Goal: Information Seeking & Learning: Learn about a topic

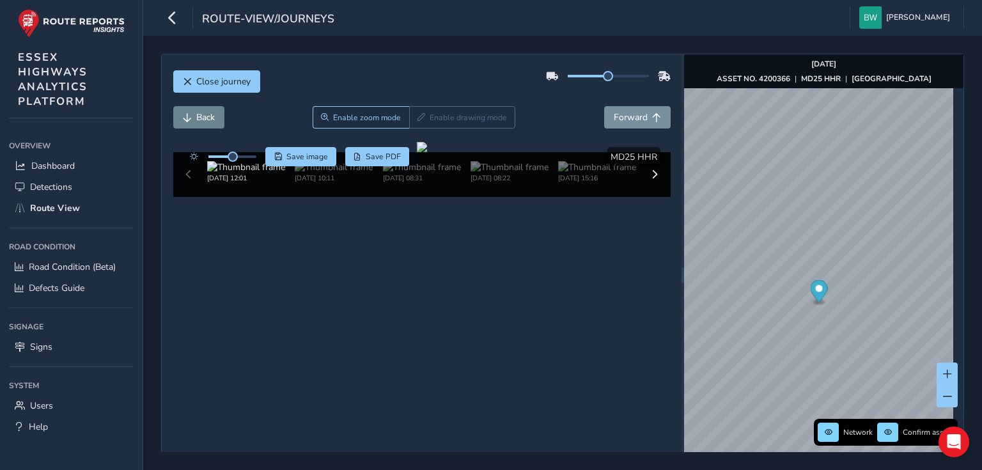
scroll to position [45, 0]
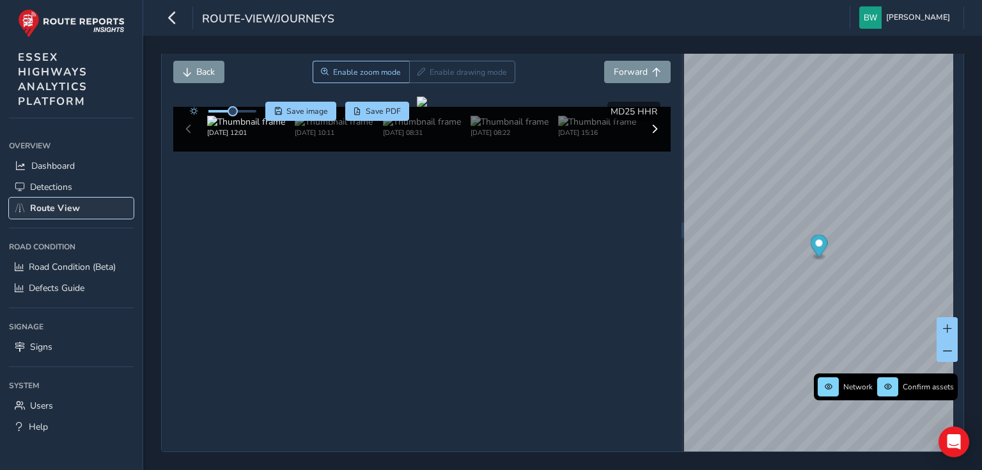
click at [66, 208] on span "Route View" at bounding box center [55, 208] width 50 height 12
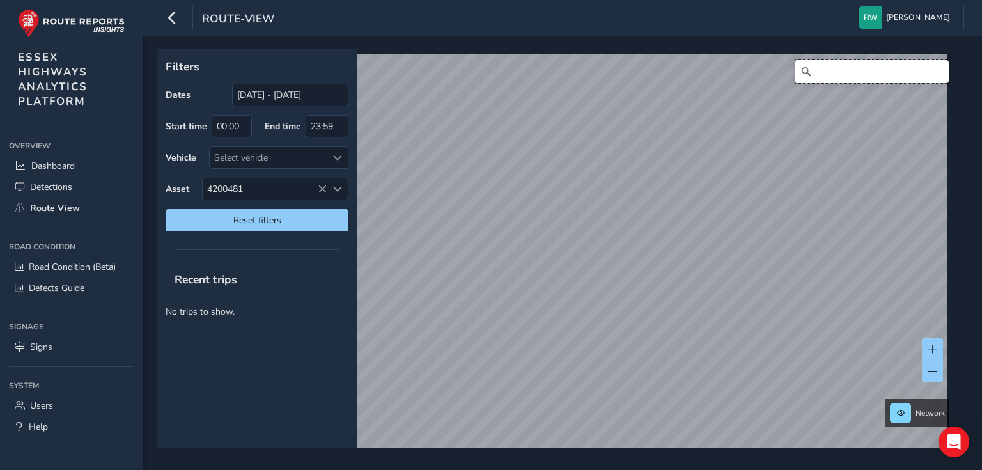
click at [839, 70] on input "Search" at bounding box center [871, 71] width 153 height 23
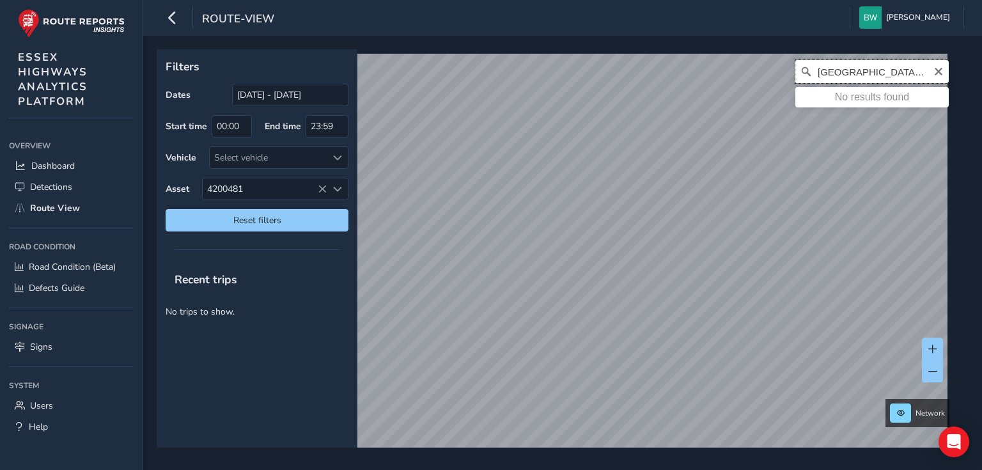
drag, startPoint x: 906, startPoint y: 73, endPoint x: 856, endPoint y: 67, distance: 50.8
click at [856, 67] on input "[GEOGRAPHIC_DATA], [GEOGRAPHIC_DATA]" at bounding box center [871, 71] width 153 height 23
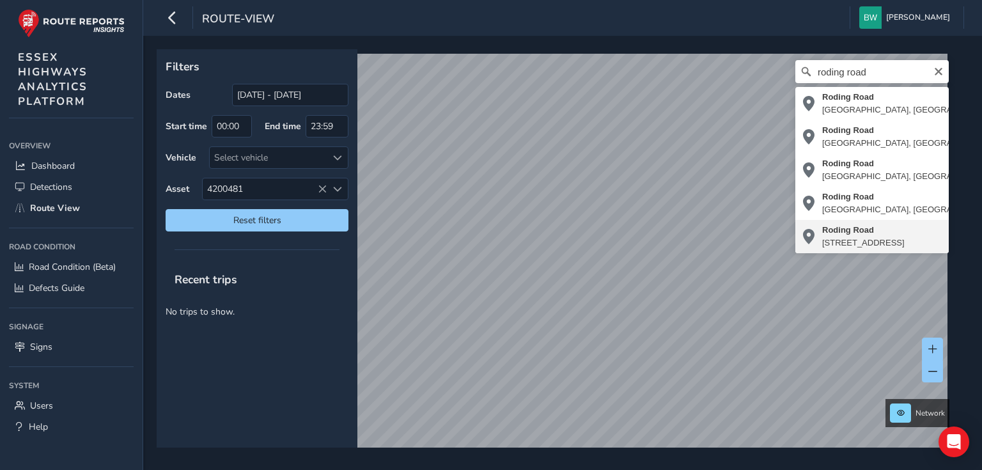
type input "[STREET_ADDRESS]"
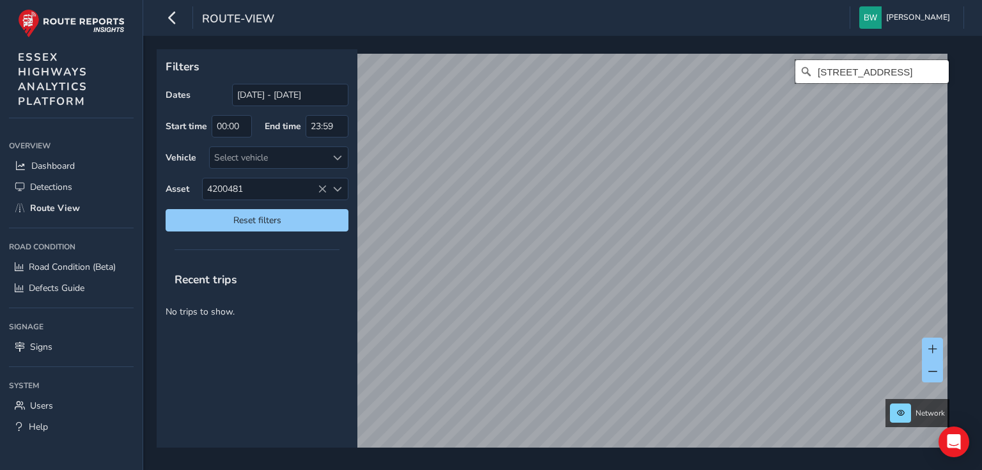
click at [915, 66] on input "[STREET_ADDRESS]" at bounding box center [871, 71] width 153 height 23
click at [933, 72] on icon "Clear" at bounding box center [938, 71] width 10 height 10
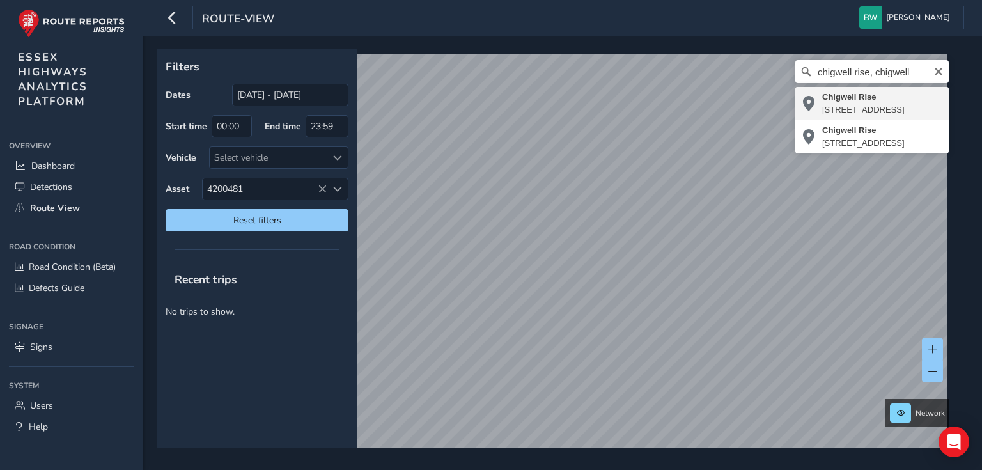
type input "[STREET_ADDRESS]"
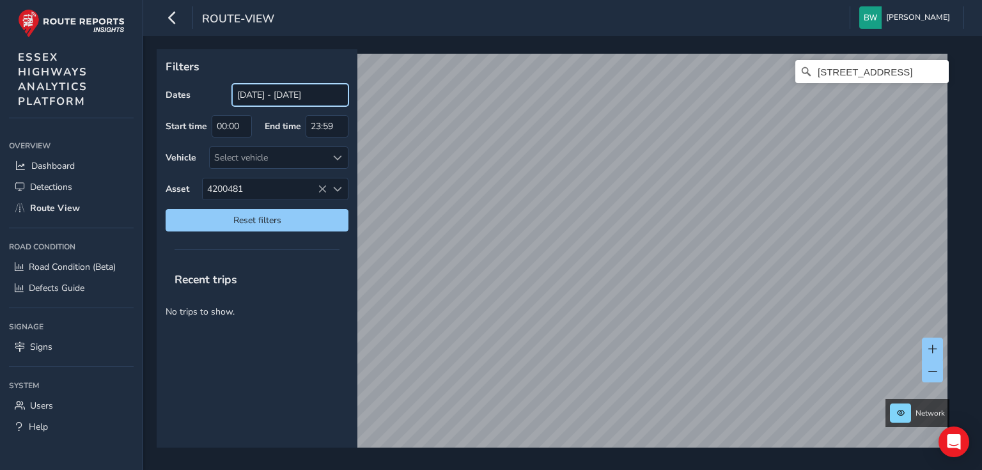
click at [254, 89] on input "[DATE] - [DATE]" at bounding box center [290, 95] width 116 height 22
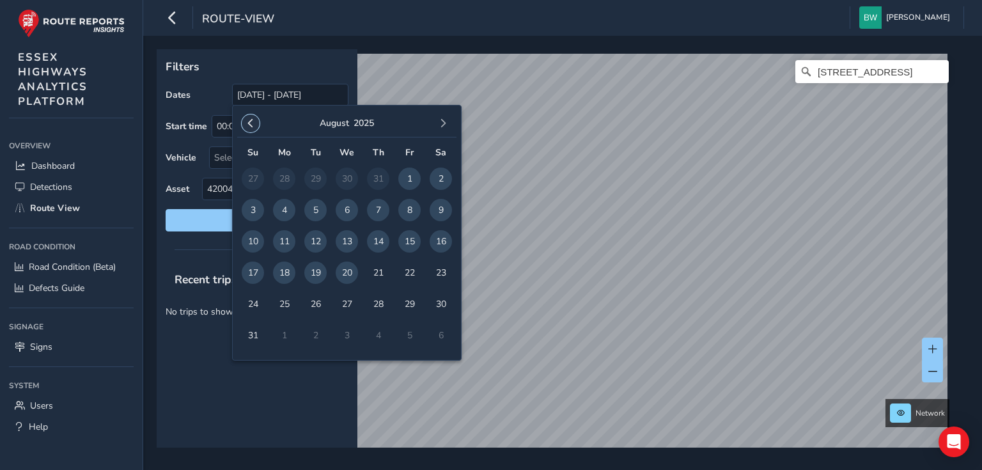
click at [250, 119] on span "button" at bounding box center [250, 123] width 9 height 9
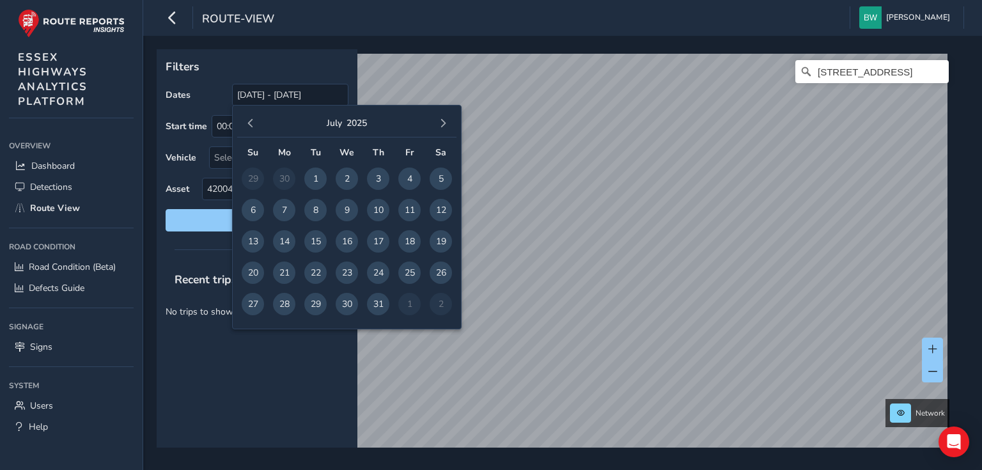
click at [250, 119] on span "button" at bounding box center [250, 123] width 9 height 9
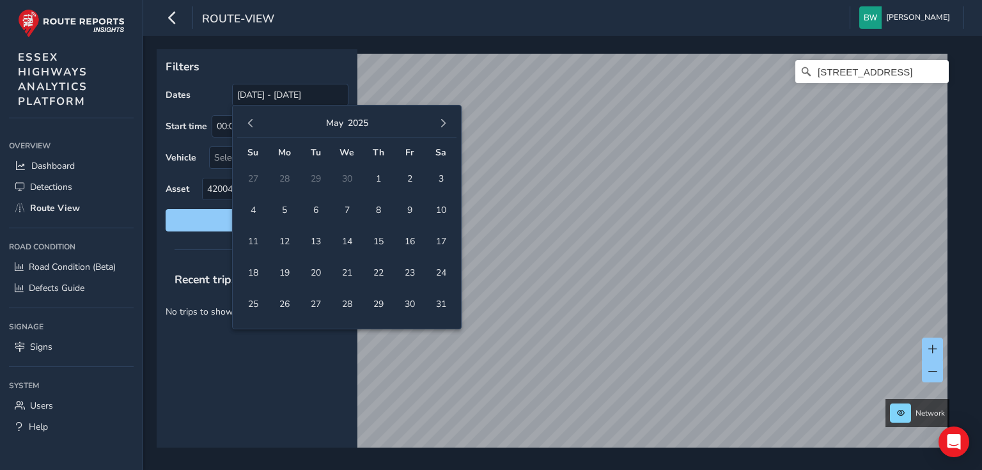
click at [250, 119] on span "button" at bounding box center [250, 123] width 9 height 9
click at [344, 178] on span "1" at bounding box center [347, 178] width 22 height 22
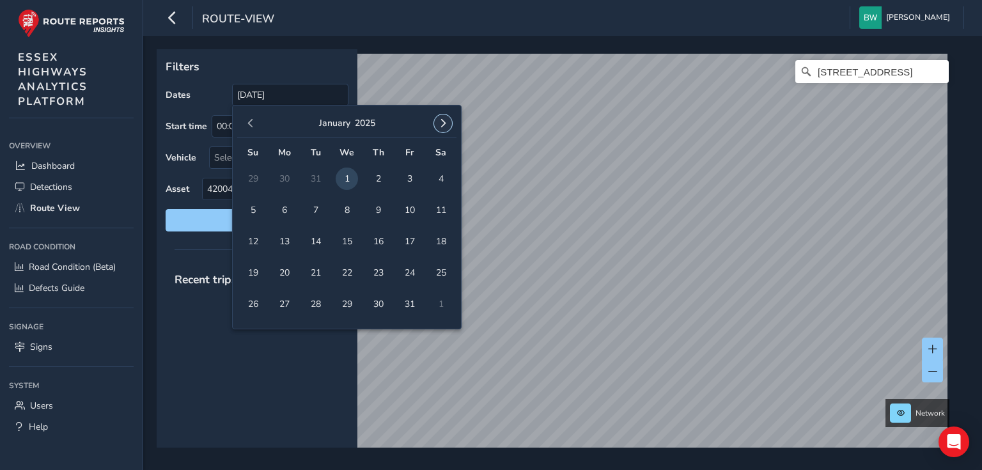
click at [441, 120] on span "button" at bounding box center [443, 123] width 9 height 9
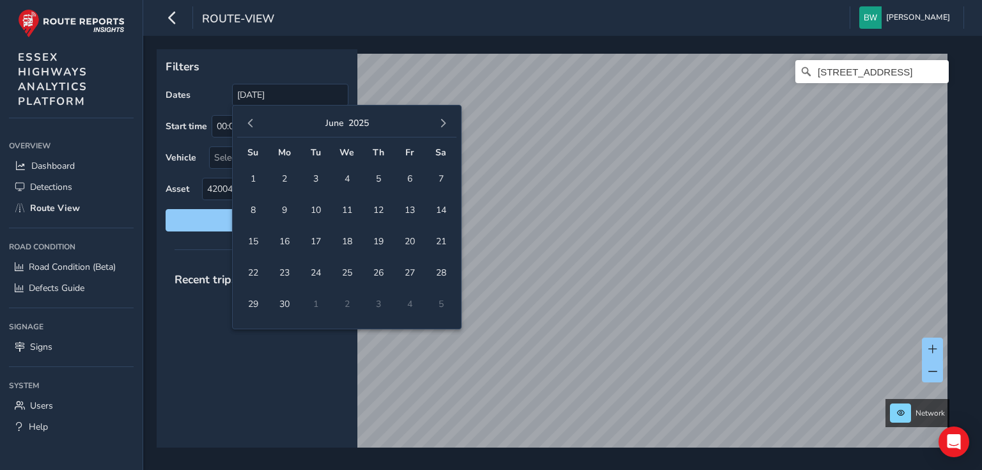
click at [441, 120] on span "button" at bounding box center [443, 123] width 9 height 9
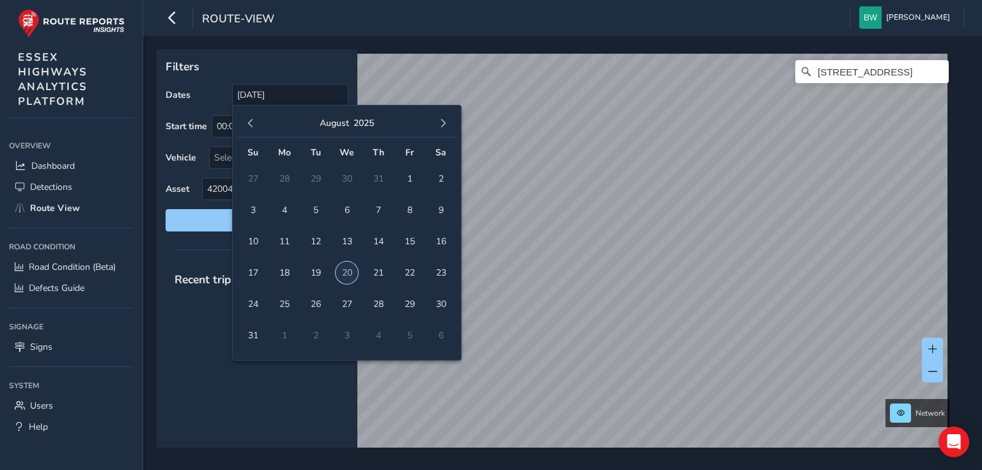
click at [348, 266] on span "20" at bounding box center [347, 272] width 22 height 22
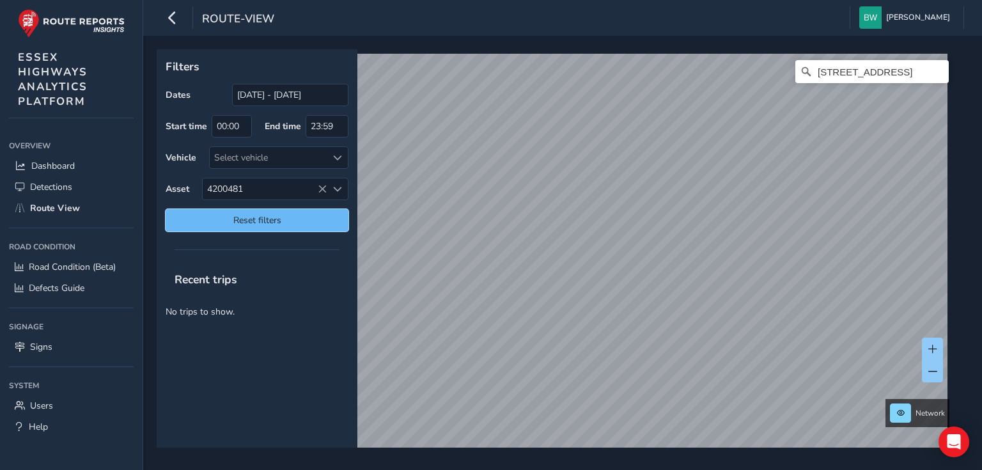
click at [270, 214] on span "Reset filters" at bounding box center [257, 220] width 164 height 12
type input "[DATE] - [DATE]"
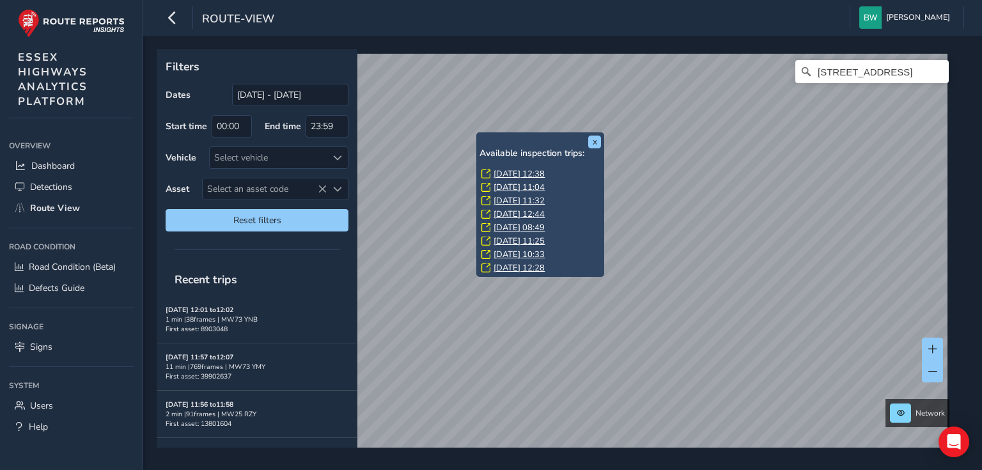
click at [519, 174] on link "[DATE] 12:38" at bounding box center [519, 174] width 51 height 12
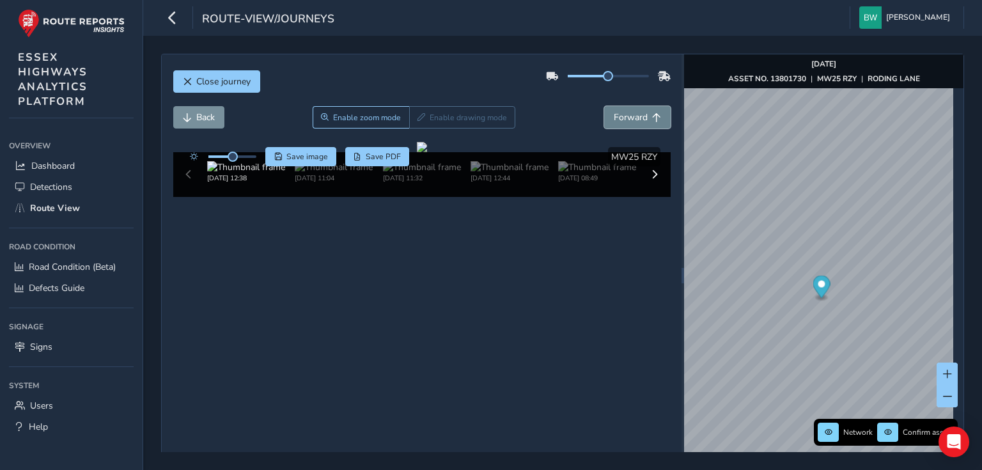
click at [644, 110] on button "Forward" at bounding box center [637, 117] width 66 height 22
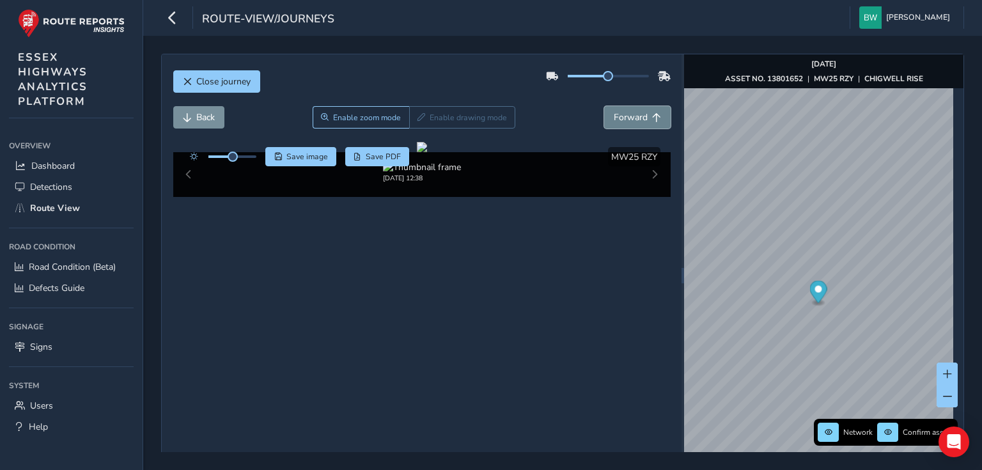
click at [644, 110] on button "Forward" at bounding box center [637, 117] width 66 height 22
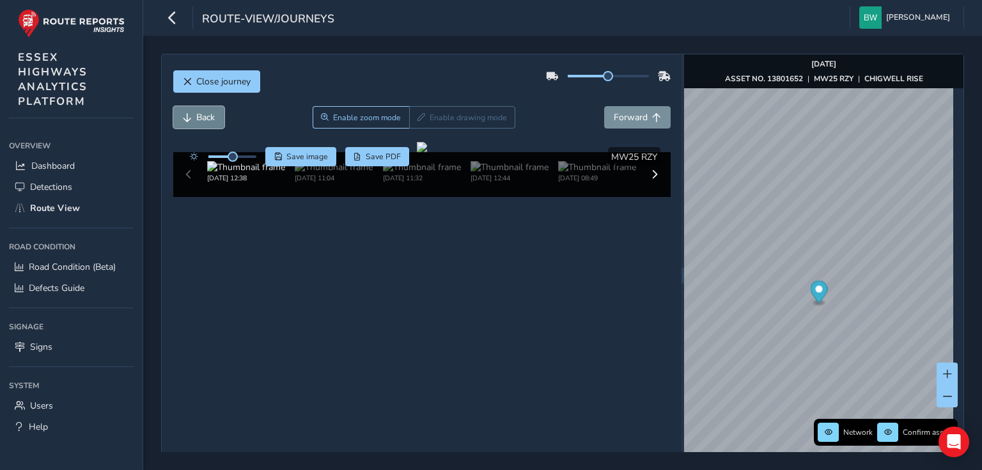
click at [200, 116] on span "Back" at bounding box center [205, 117] width 19 height 12
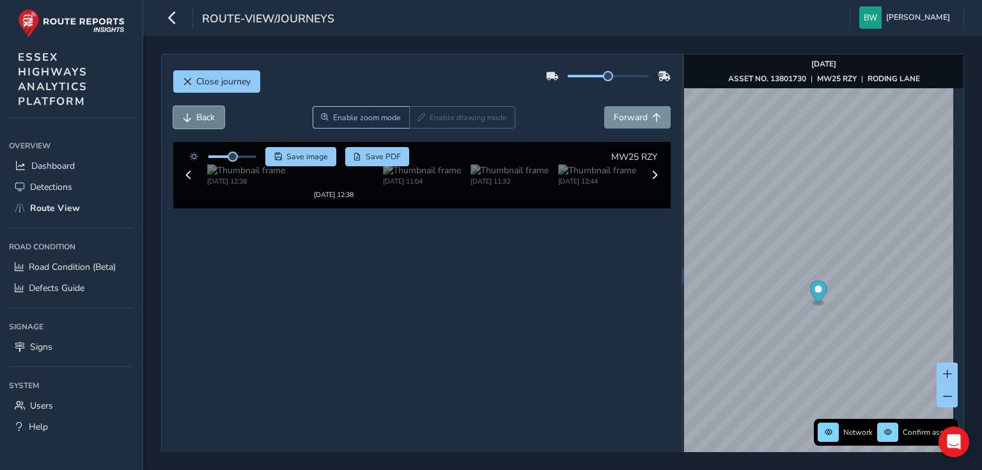
click at [200, 116] on span "Back" at bounding box center [205, 117] width 19 height 12
click at [212, 114] on span "Back" at bounding box center [205, 117] width 19 height 12
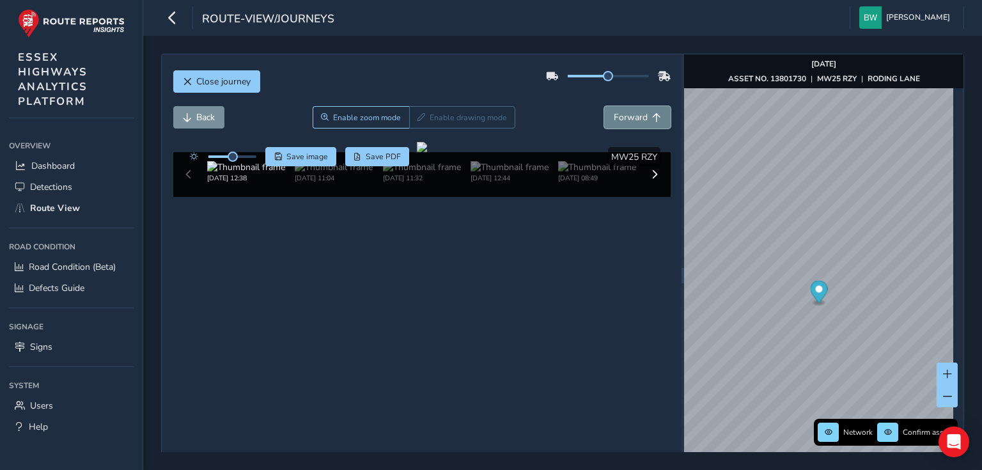
click at [658, 114] on button "Forward" at bounding box center [637, 117] width 66 height 22
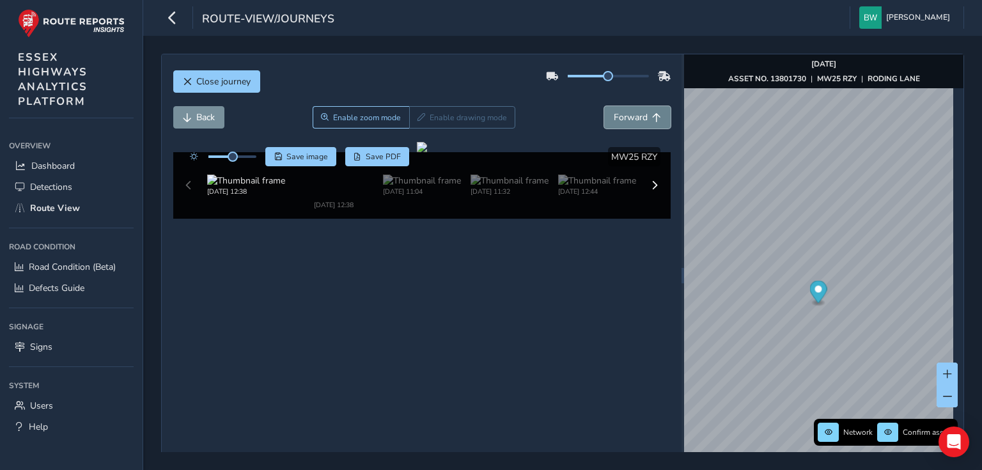
click at [658, 114] on button "Forward" at bounding box center [637, 117] width 66 height 22
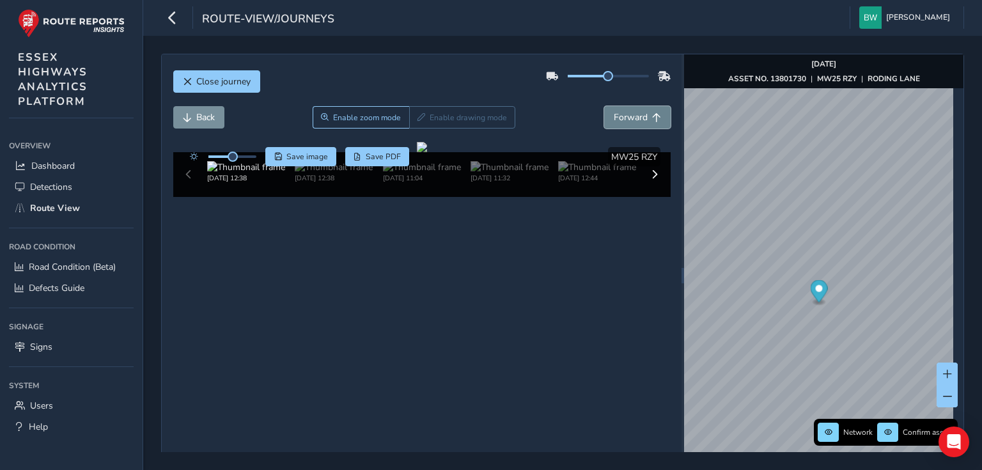
click at [658, 114] on button "Forward" at bounding box center [637, 117] width 66 height 22
click at [211, 120] on span "Back" at bounding box center [205, 117] width 19 height 12
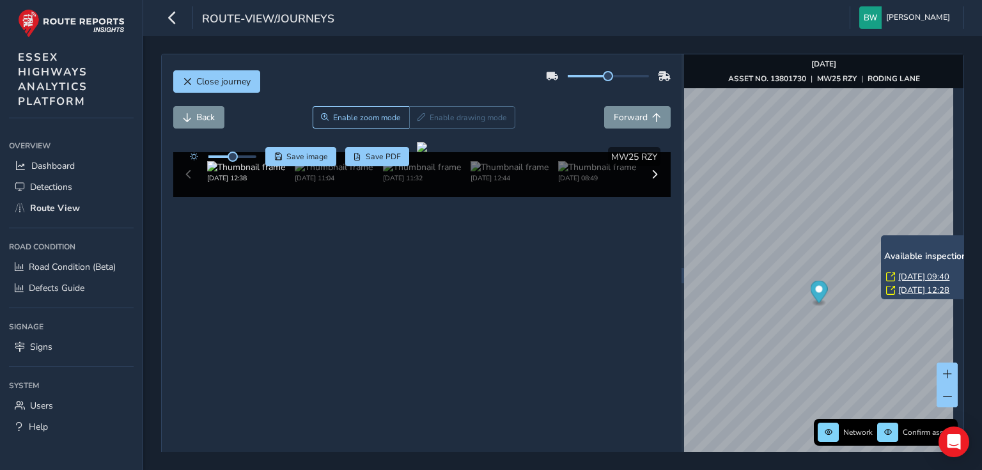
click at [908, 275] on link "[DATE] 09:40" at bounding box center [923, 277] width 51 height 12
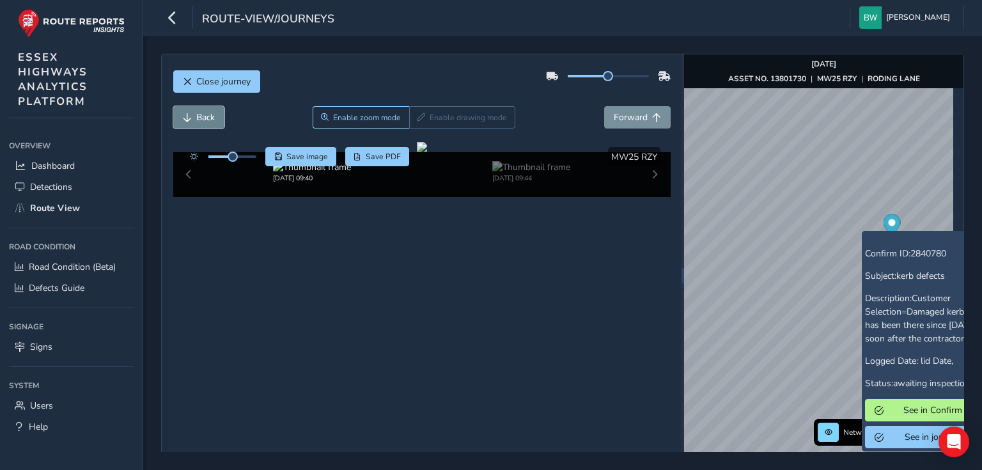
click at [194, 114] on button "Back" at bounding box center [198, 117] width 51 height 22
click at [618, 111] on span "Forward" at bounding box center [631, 117] width 34 height 12
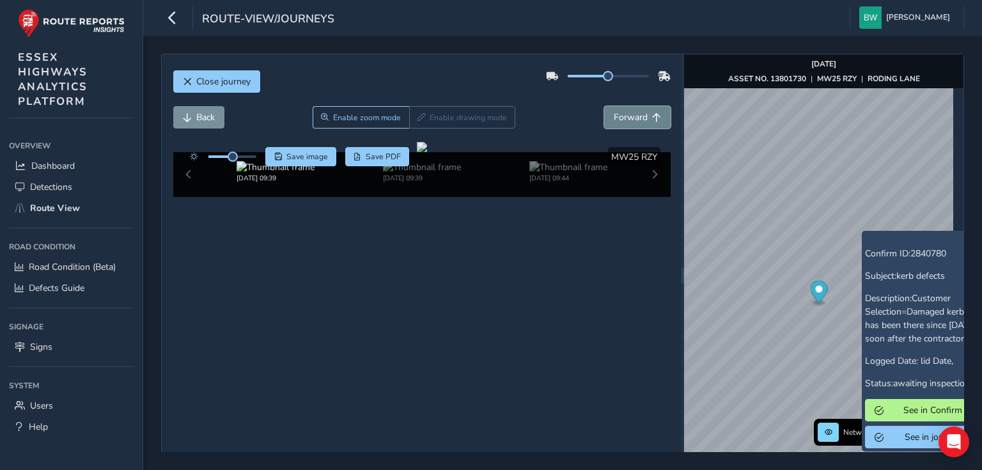
click at [618, 111] on span "Forward" at bounding box center [631, 117] width 34 height 12
